Goal: Task Accomplishment & Management: Manage account settings

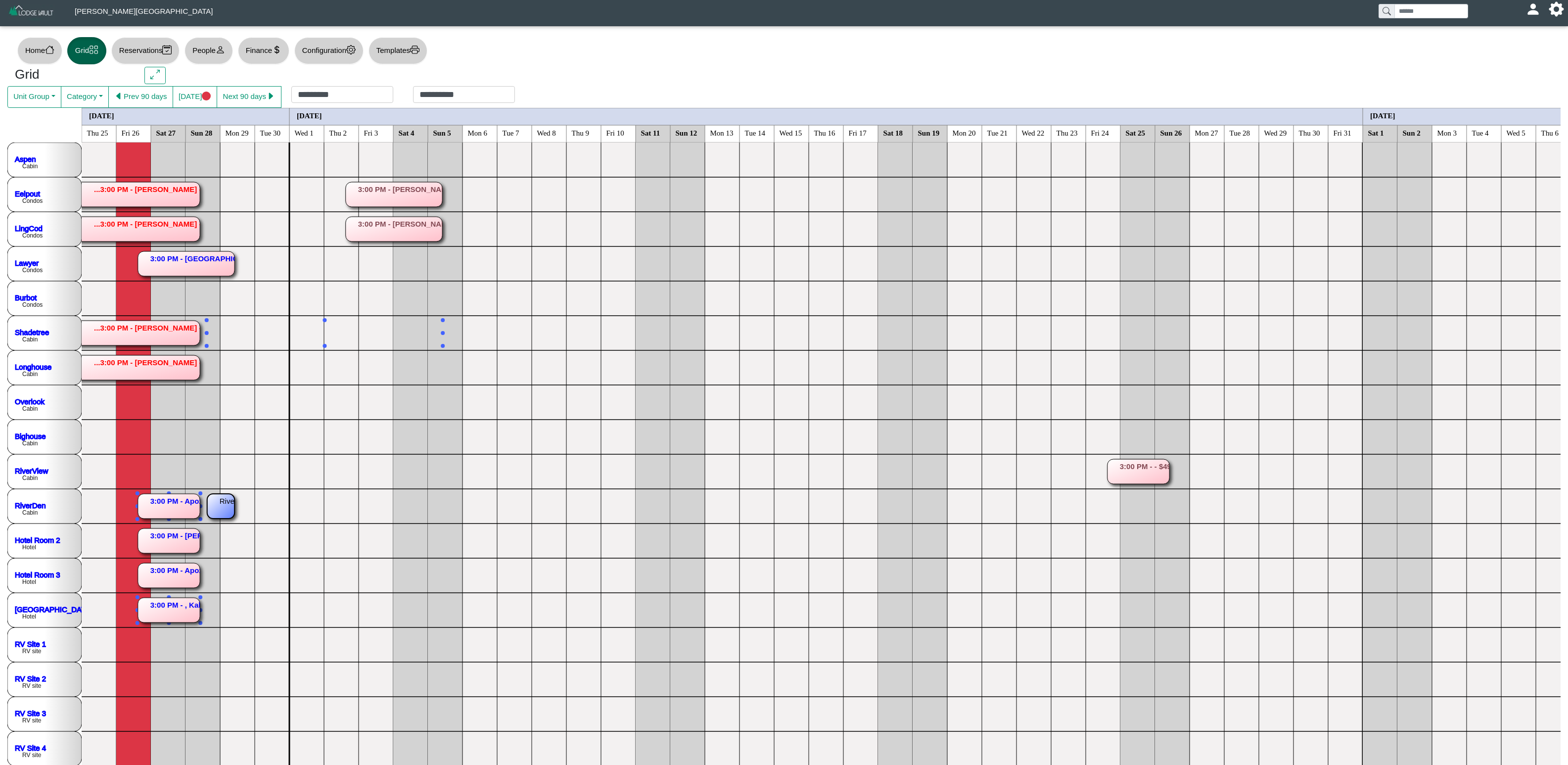
drag, startPoint x: 213, startPoint y: 506, endPoint x: 235, endPoint y: 505, distance: 22.0
click at [227, 505] on rect at bounding box center [220, 506] width 27 height 25
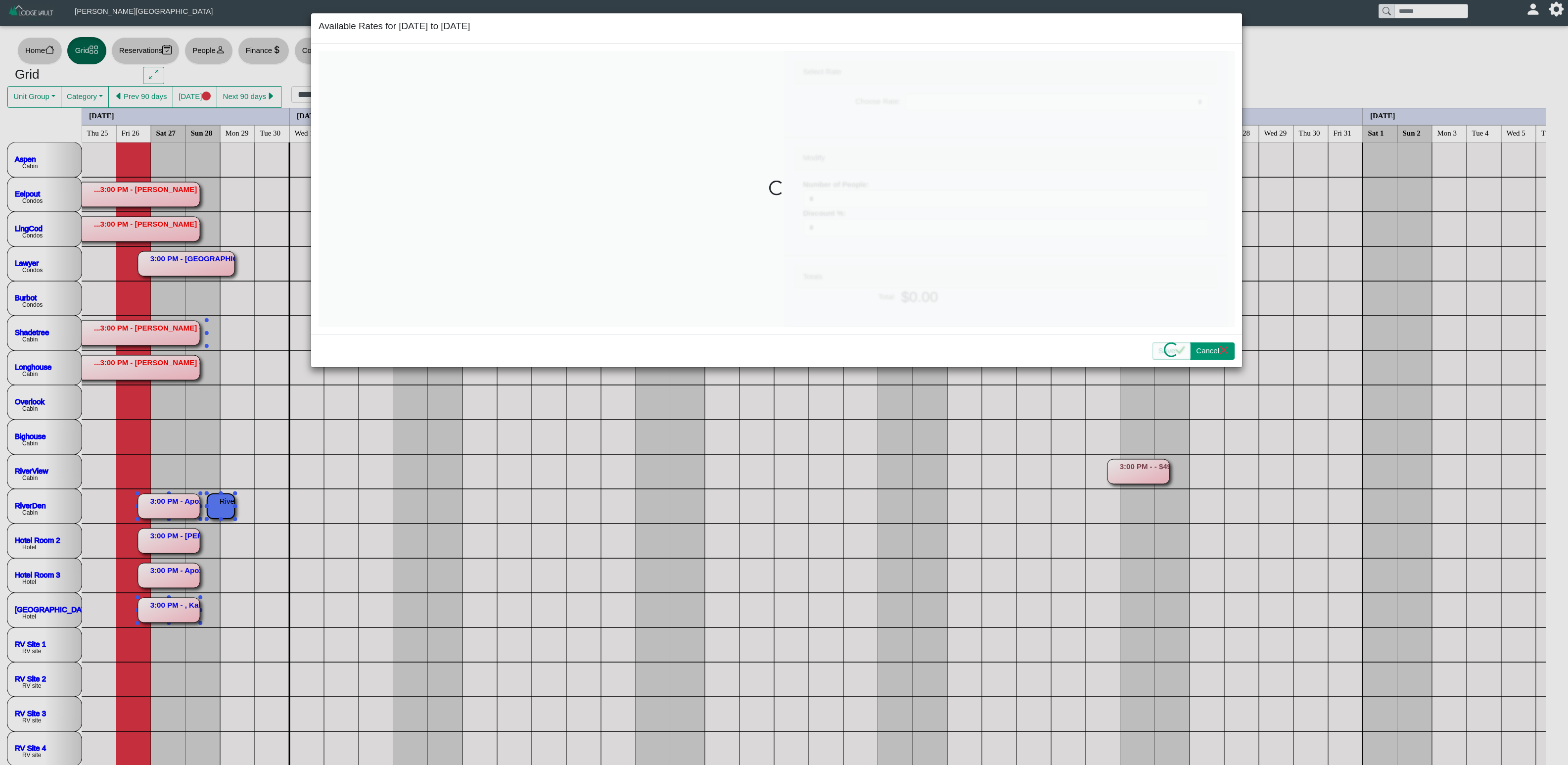
select select "**********"
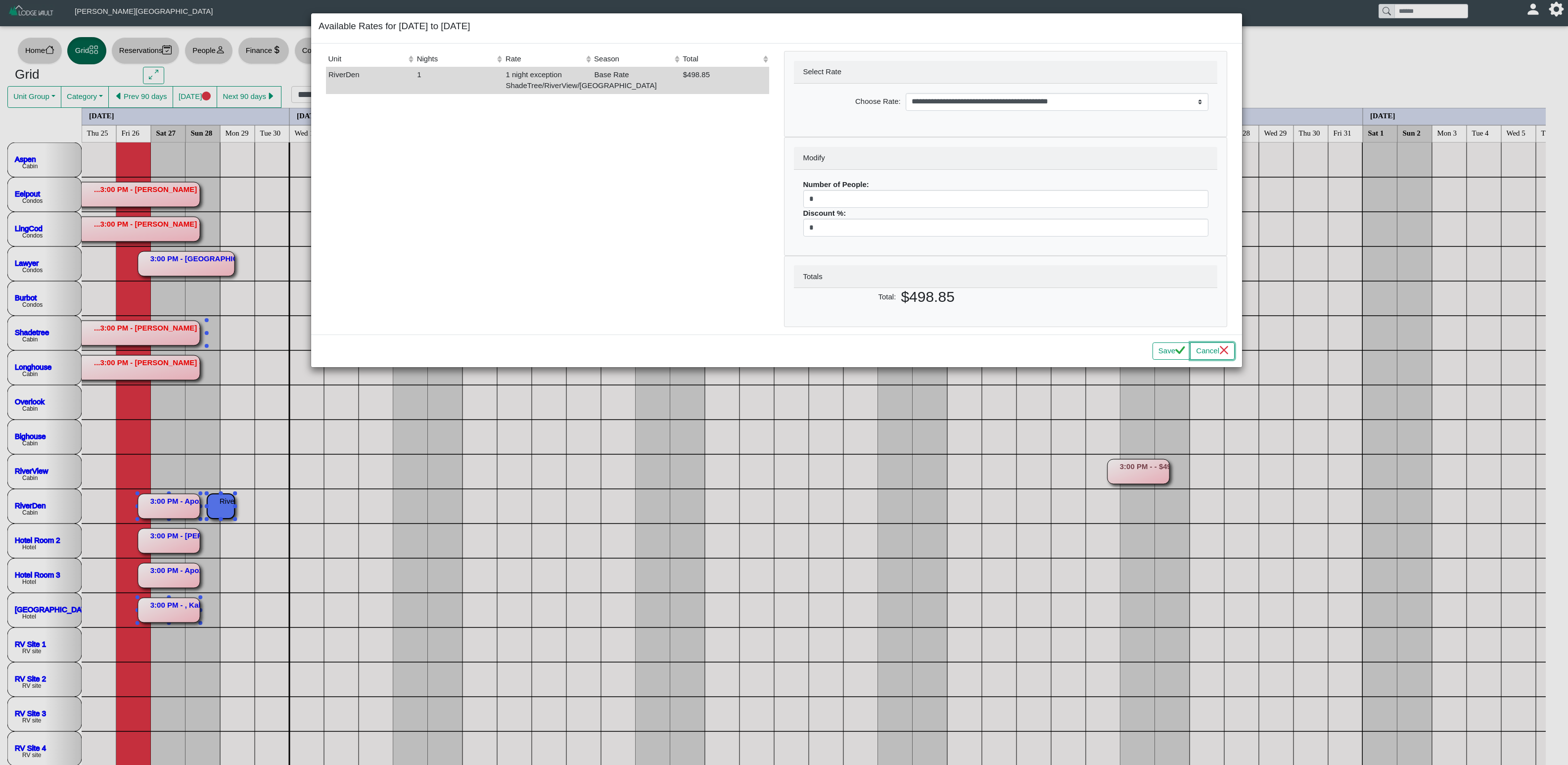
click at [1219, 355] on icon "x" at bounding box center [1224, 350] width 9 height 9
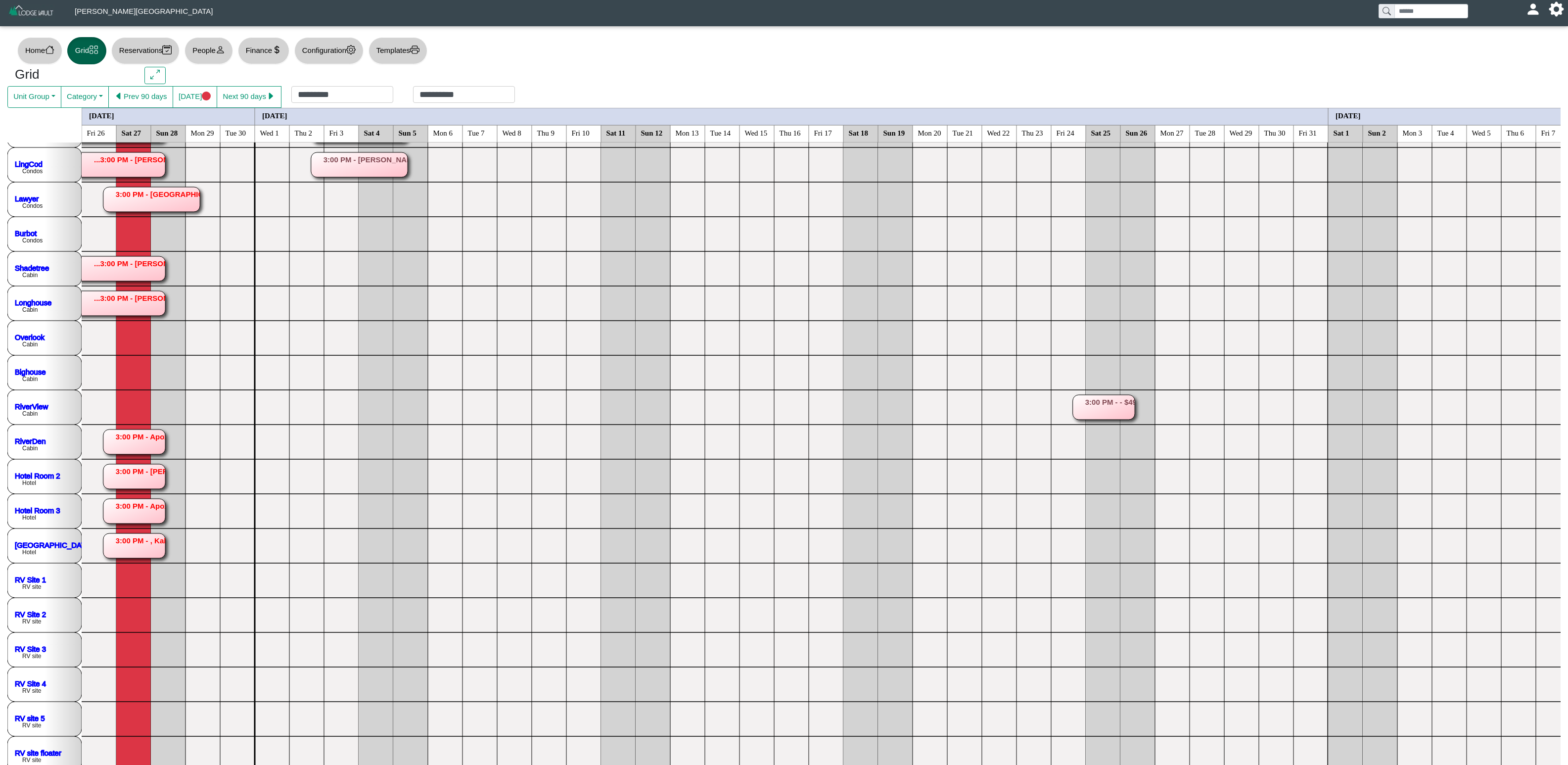
scroll to position [99, 0]
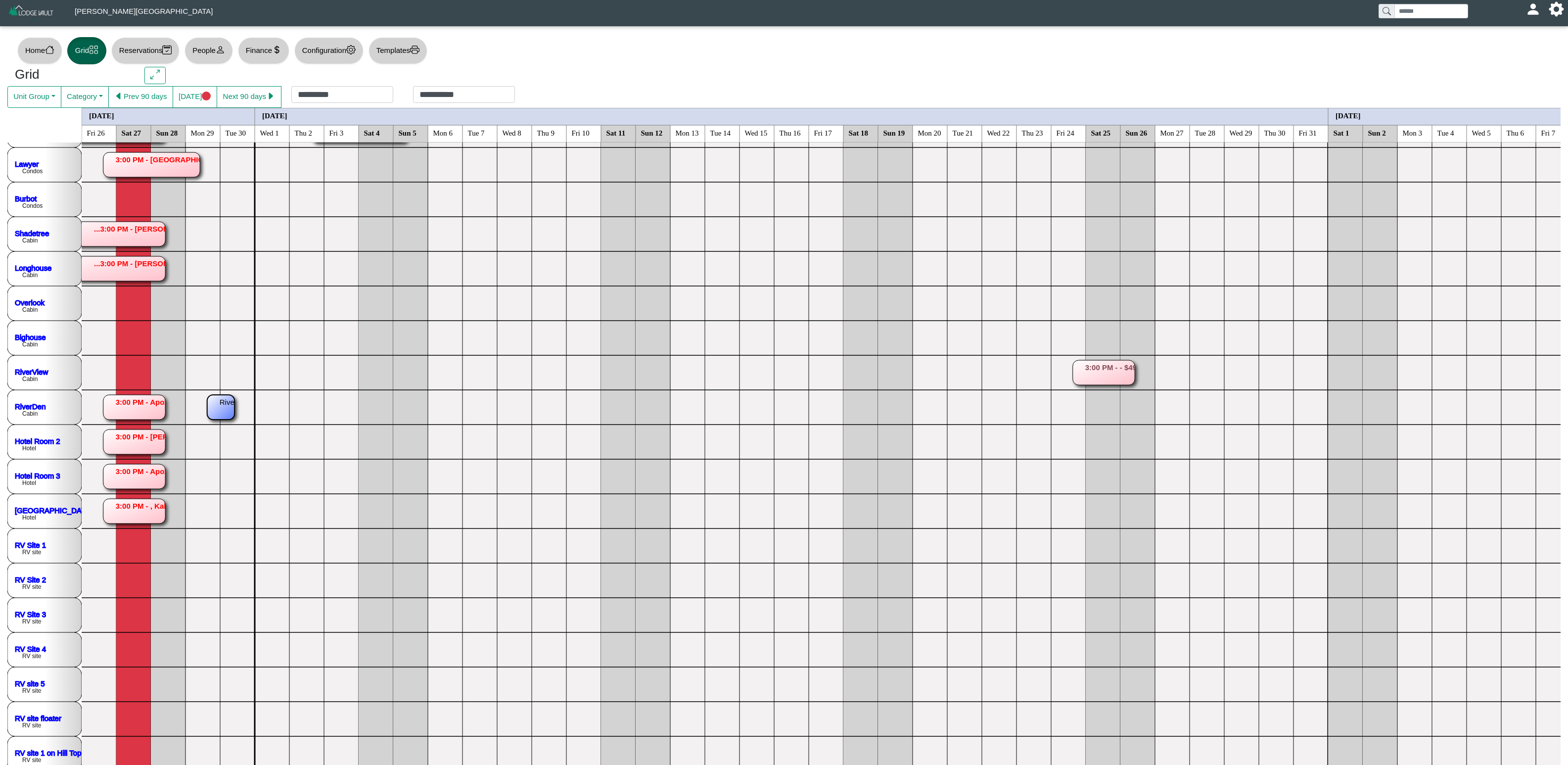
drag, startPoint x: 186, startPoint y: 401, endPoint x: 219, endPoint y: 400, distance: 33.0
click at [219, 400] on rect at bounding box center [220, 407] width 27 height 25
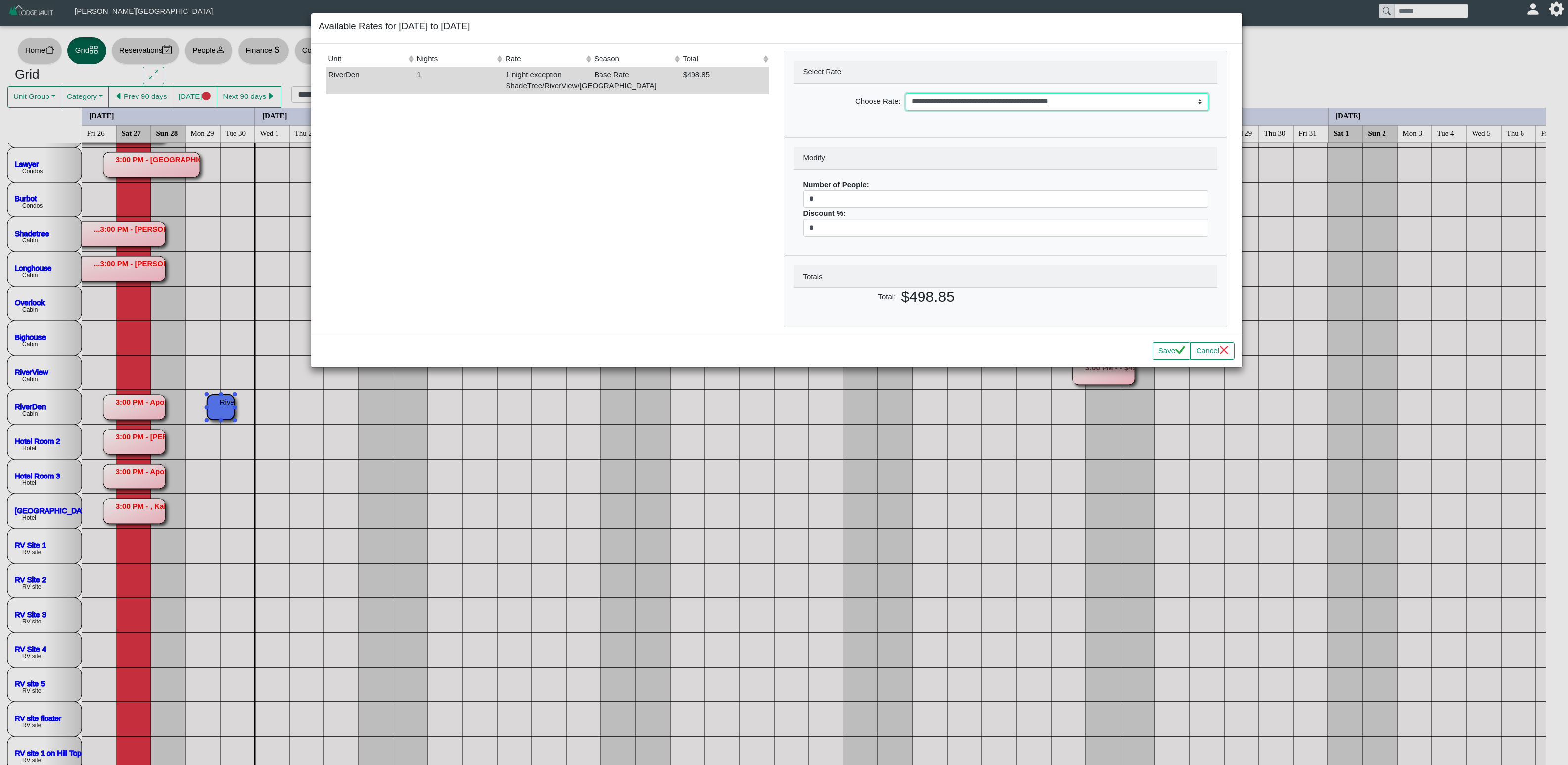
click at [976, 107] on select "**********" at bounding box center [1057, 101] width 302 height 18
click at [906, 95] on select "**********" at bounding box center [1057, 101] width 302 height 18
drag, startPoint x: 1163, startPoint y: 367, endPoint x: 1134, endPoint y: 339, distance: 40.3
click at [1165, 360] on button "Save" at bounding box center [1171, 351] width 38 height 18
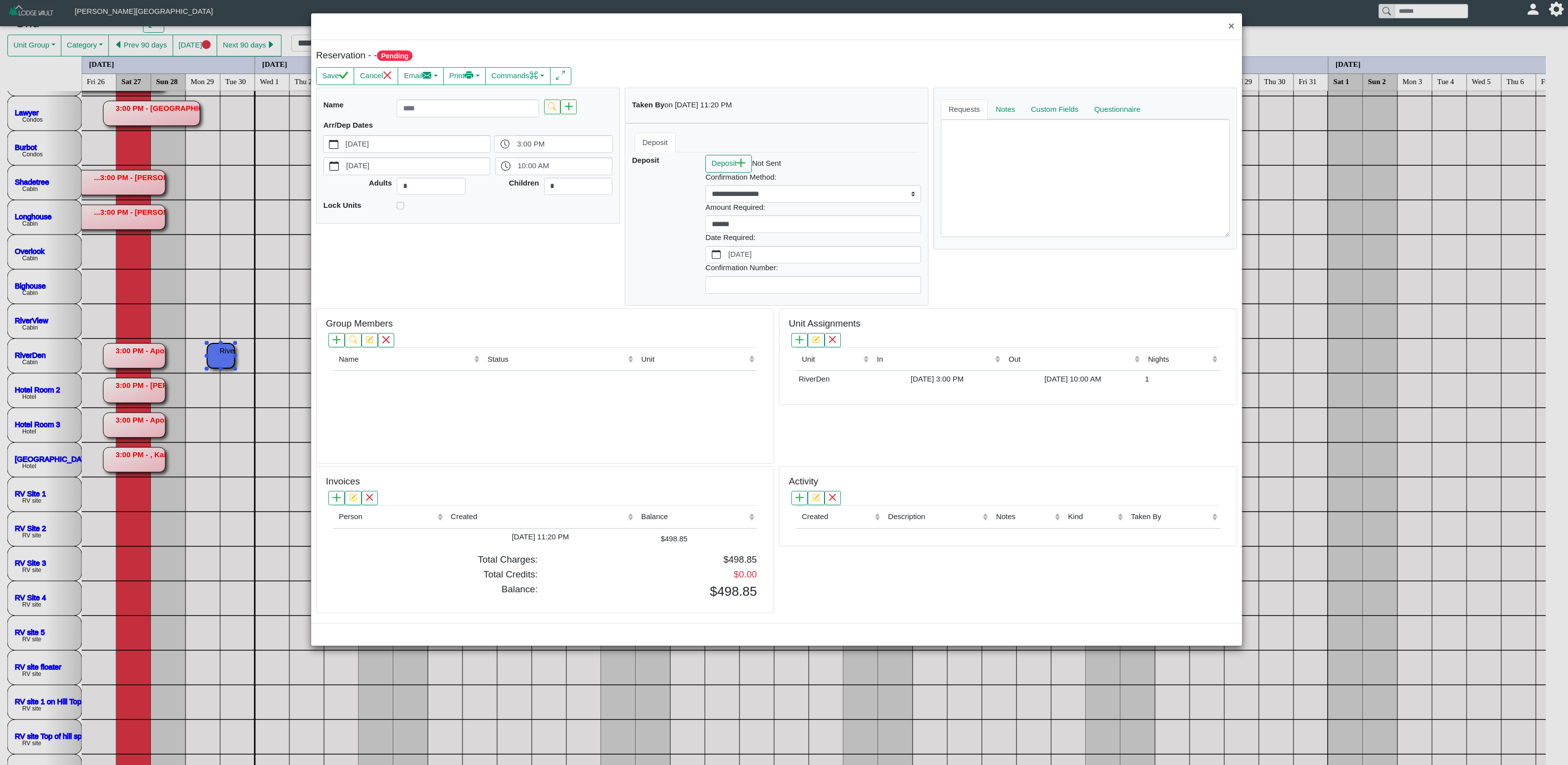
scroll to position [78, 0]
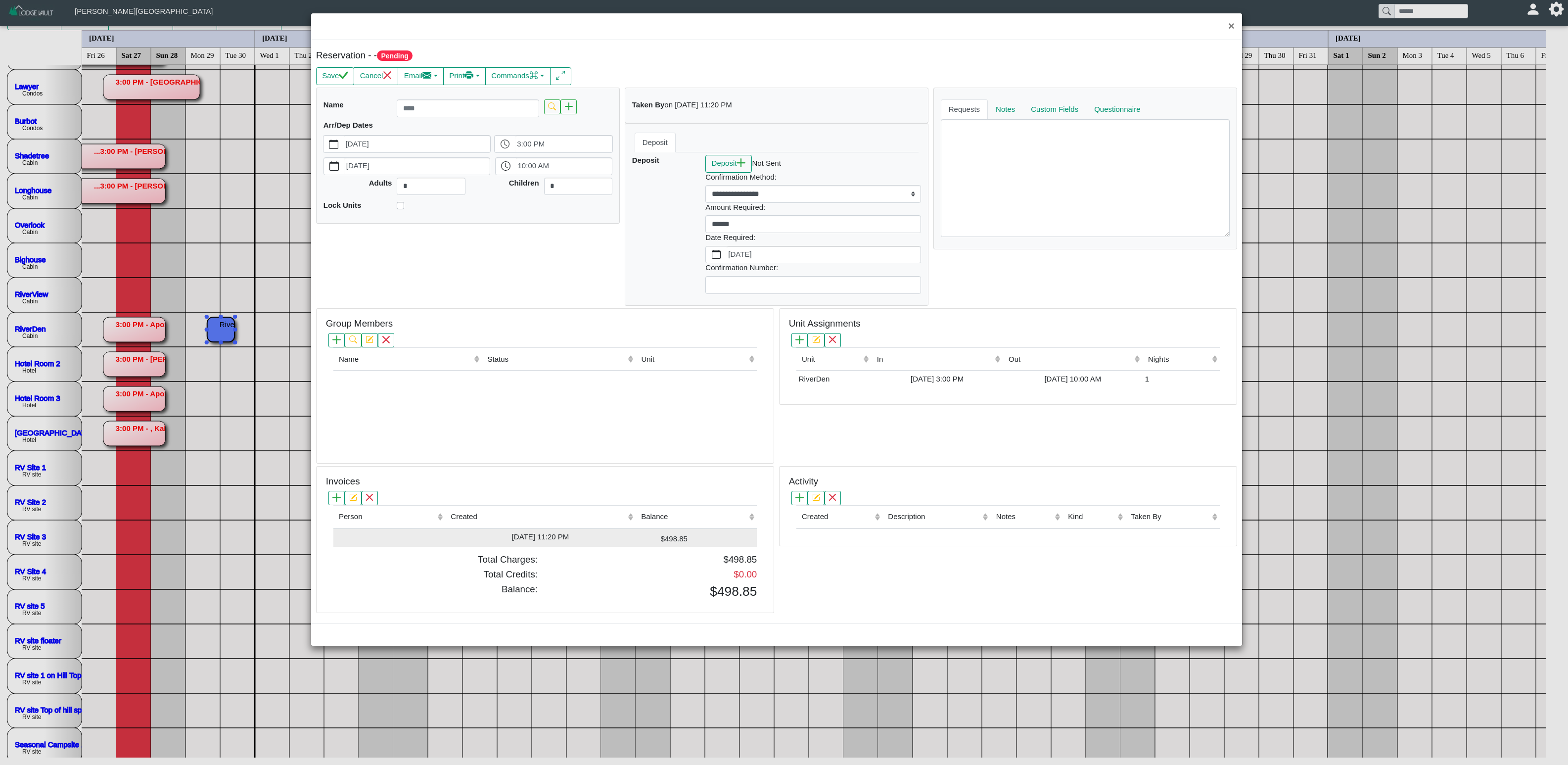
click at [644, 548] on td "$498.85" at bounding box center [696, 538] width 122 height 19
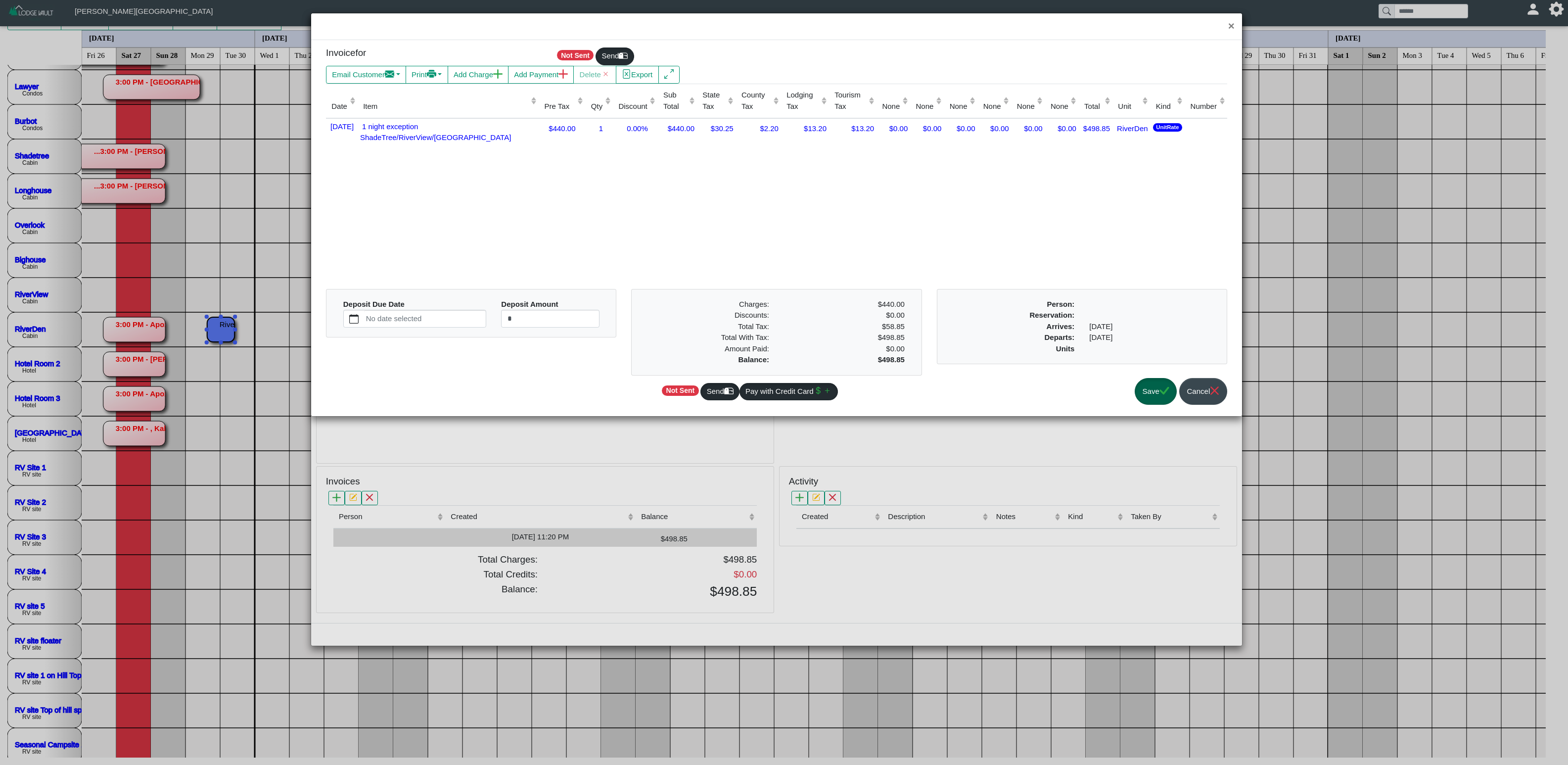
click at [1239, 398] on div "Invoice for Not Sent Send Email Customer Compose New Message Collect Balance - …" at bounding box center [776, 227] width 931 height 376
click at [1210, 395] on icon "x" at bounding box center [1215, 391] width 9 height 9
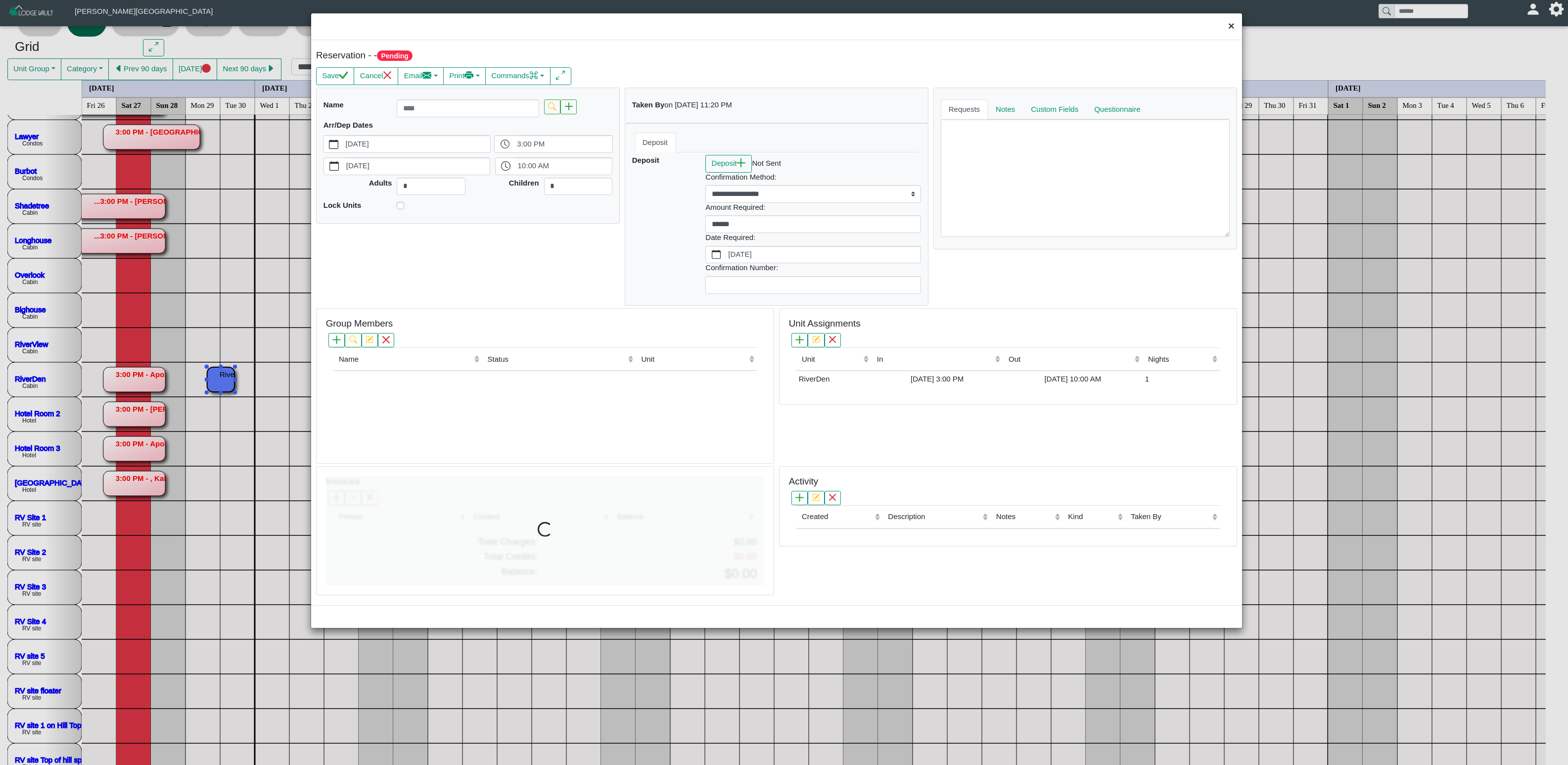
scroll to position [0, 0]
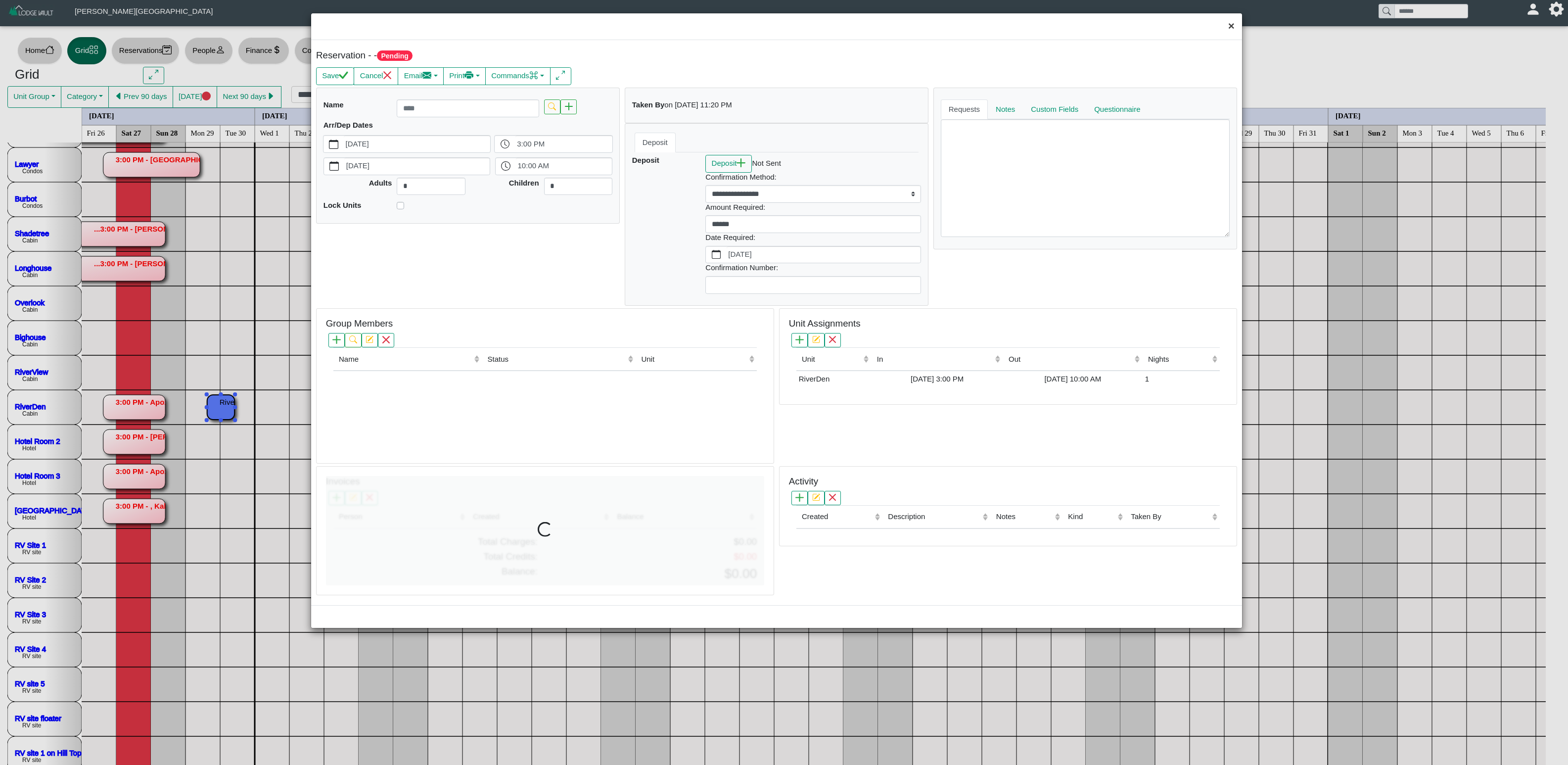
click at [1221, 31] on button "×" at bounding box center [1231, 26] width 21 height 26
